Goal: Find specific page/section: Find specific page/section

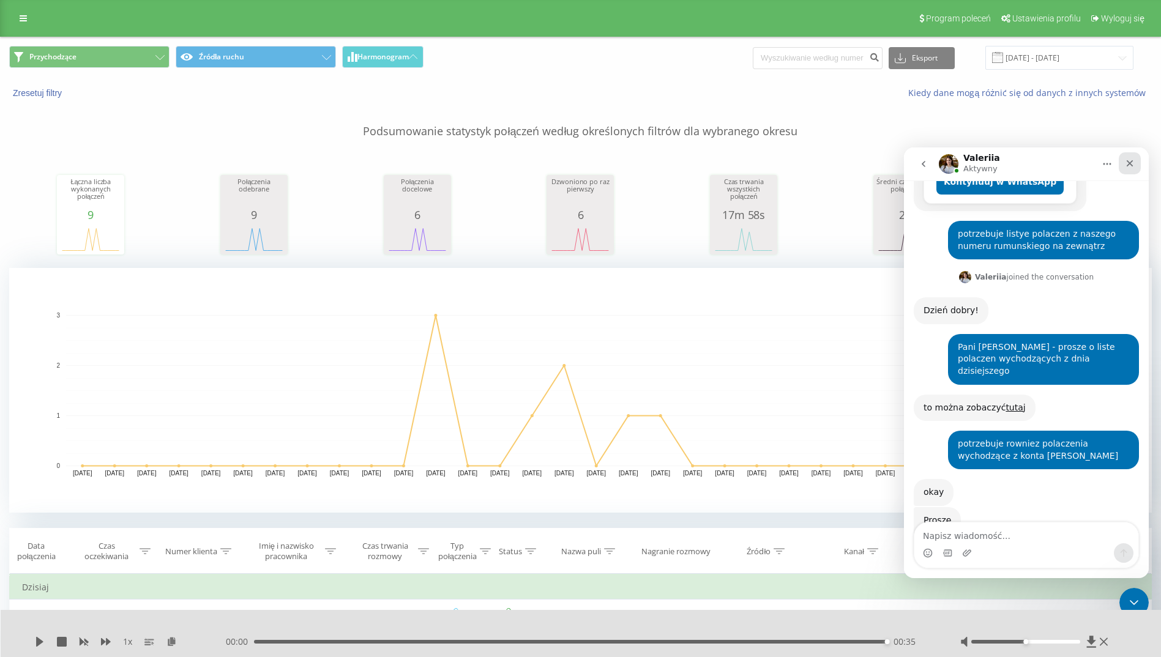
click at [1131, 163] on icon "Zamknij" at bounding box center [1130, 163] width 7 height 7
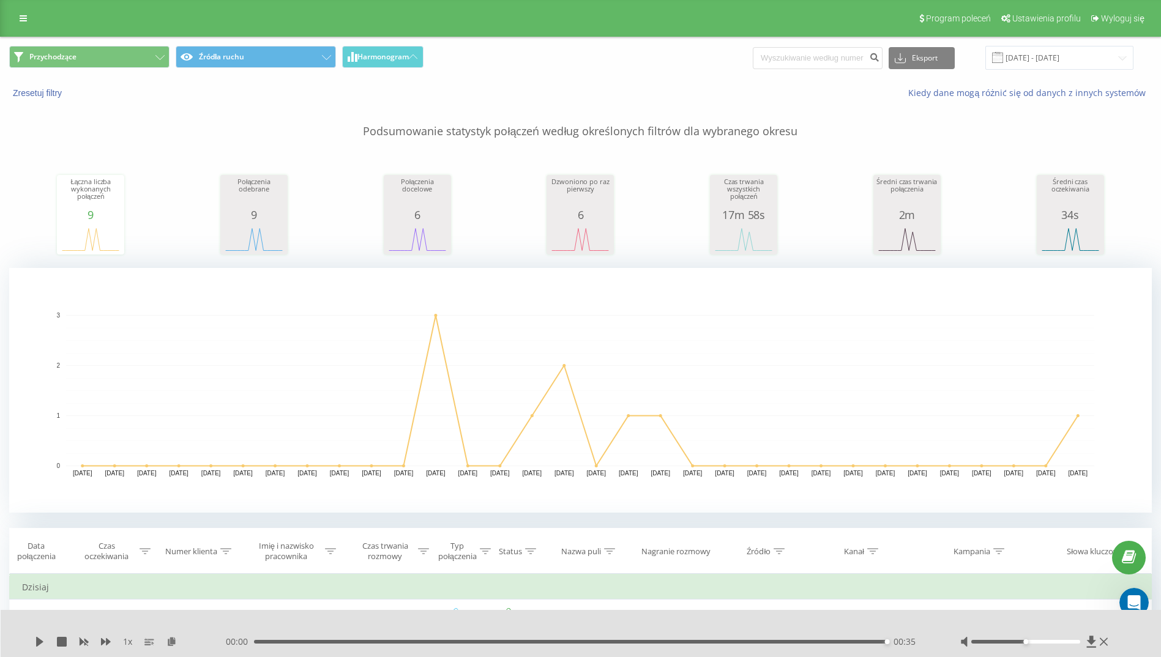
scroll to position [286, 0]
click at [21, 21] on icon at bounding box center [23, 18] width 7 height 9
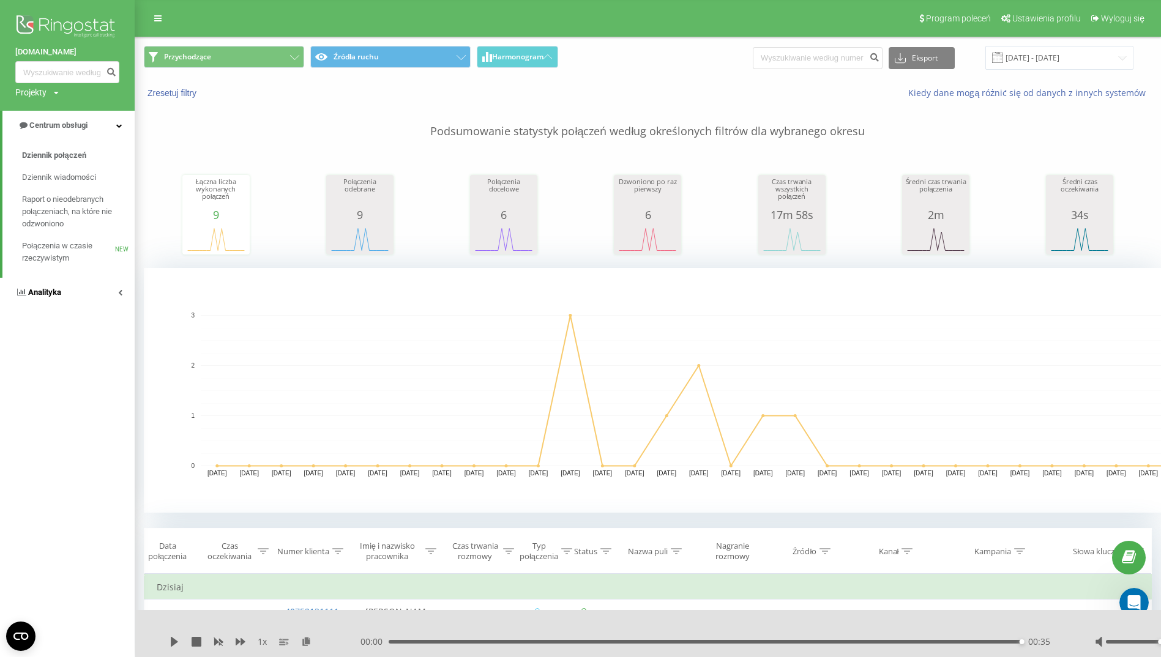
click at [53, 292] on span "Analityka" at bounding box center [44, 292] width 33 height 9
click at [52, 185] on span "Pracownicy w czasie rzeczywistym" at bounding box center [68, 191] width 93 height 24
click at [70, 185] on span "Pracownicy w czasie rzeczywistym" at bounding box center [68, 191] width 93 height 24
click at [120, 155] on icon at bounding box center [119, 155] width 6 height 6
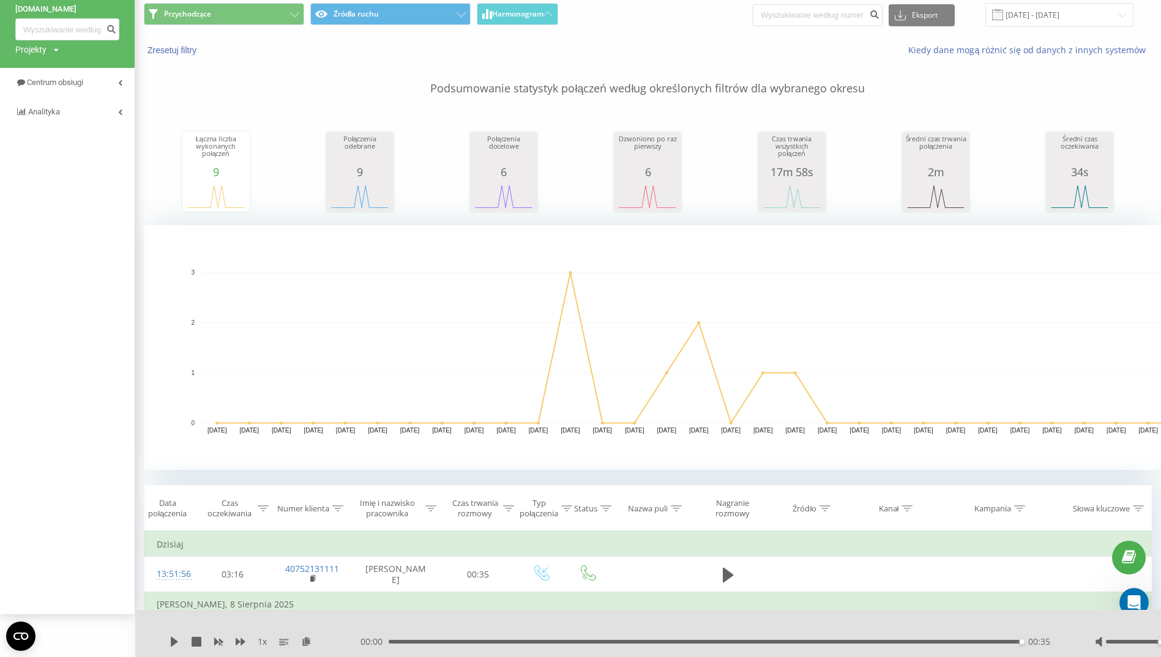
scroll to position [61, 0]
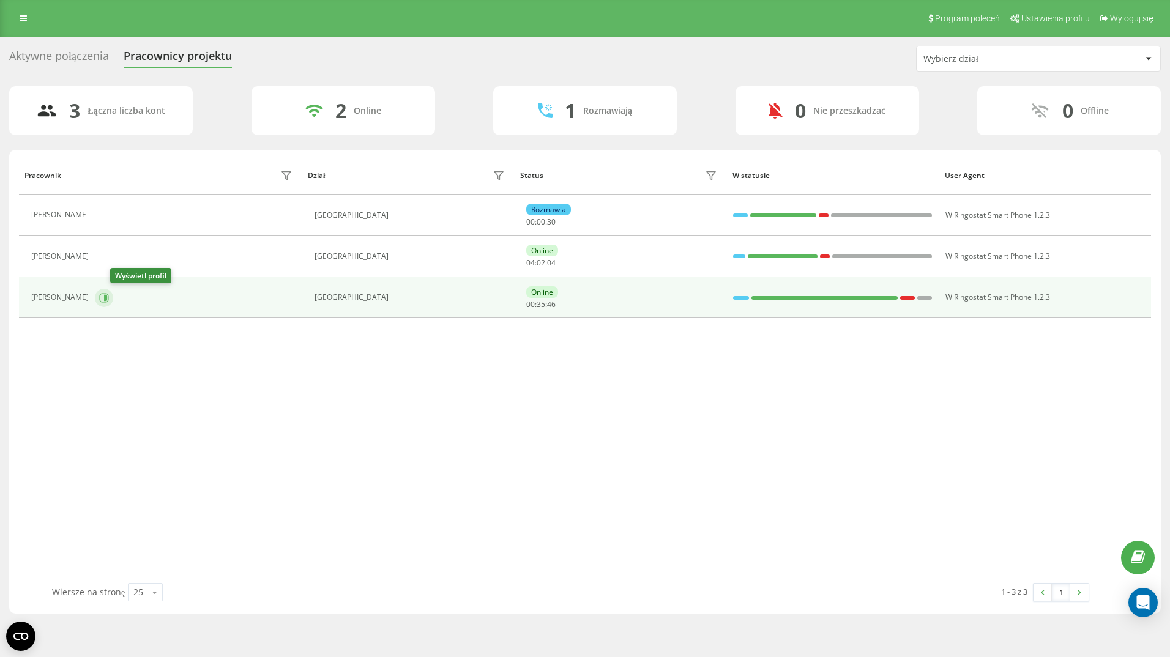
click at [109, 294] on icon at bounding box center [104, 298] width 10 height 10
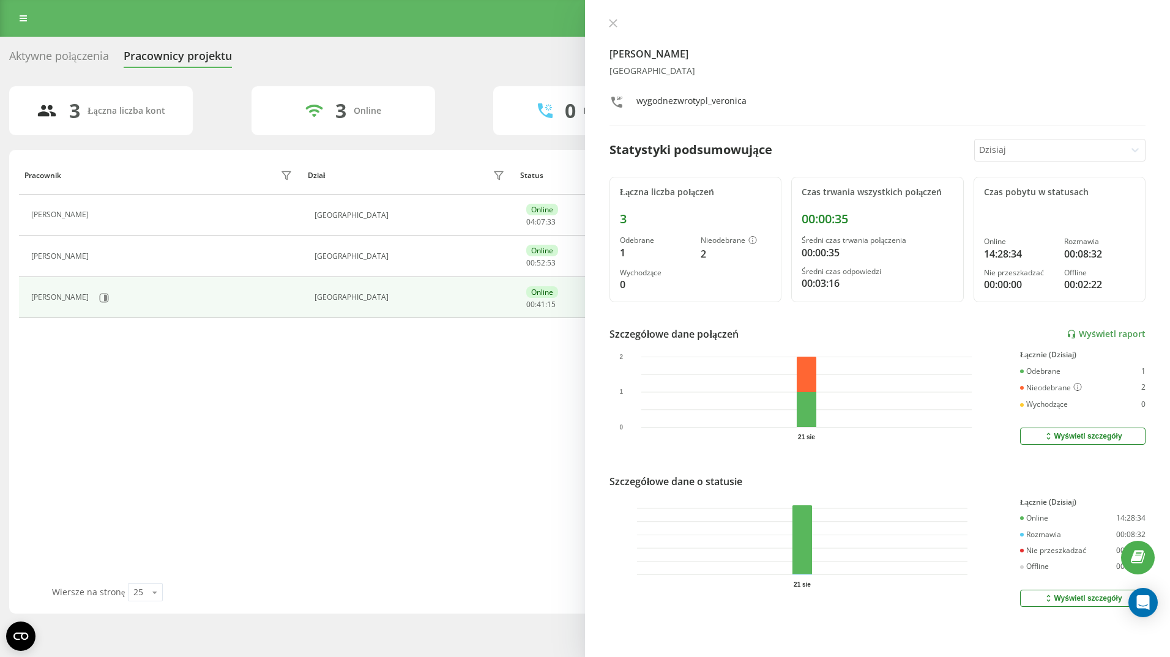
click at [38, 371] on div "Pracownik Dział Status W statusie User Agent [PERSON_NAME] [GEOGRAPHIC_DATA] On…" at bounding box center [585, 369] width 1132 height 427
